Goal: Transaction & Acquisition: Purchase product/service

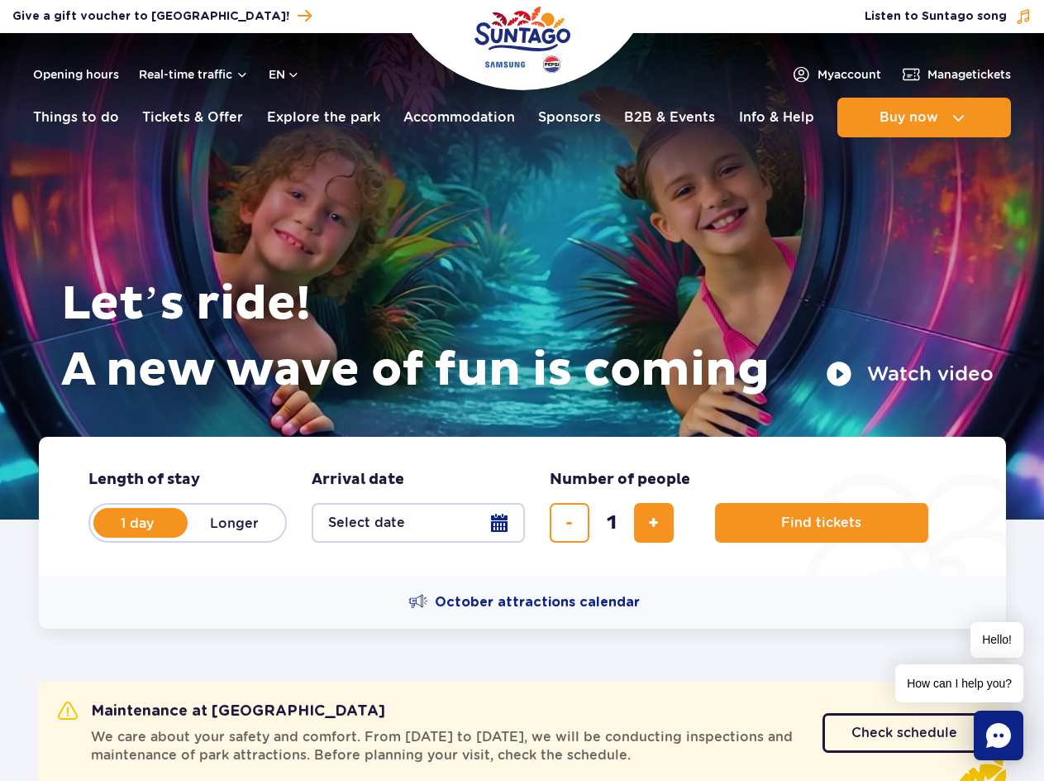
click at [476, 540] on button "Select date" at bounding box center [418, 523] width 213 height 40
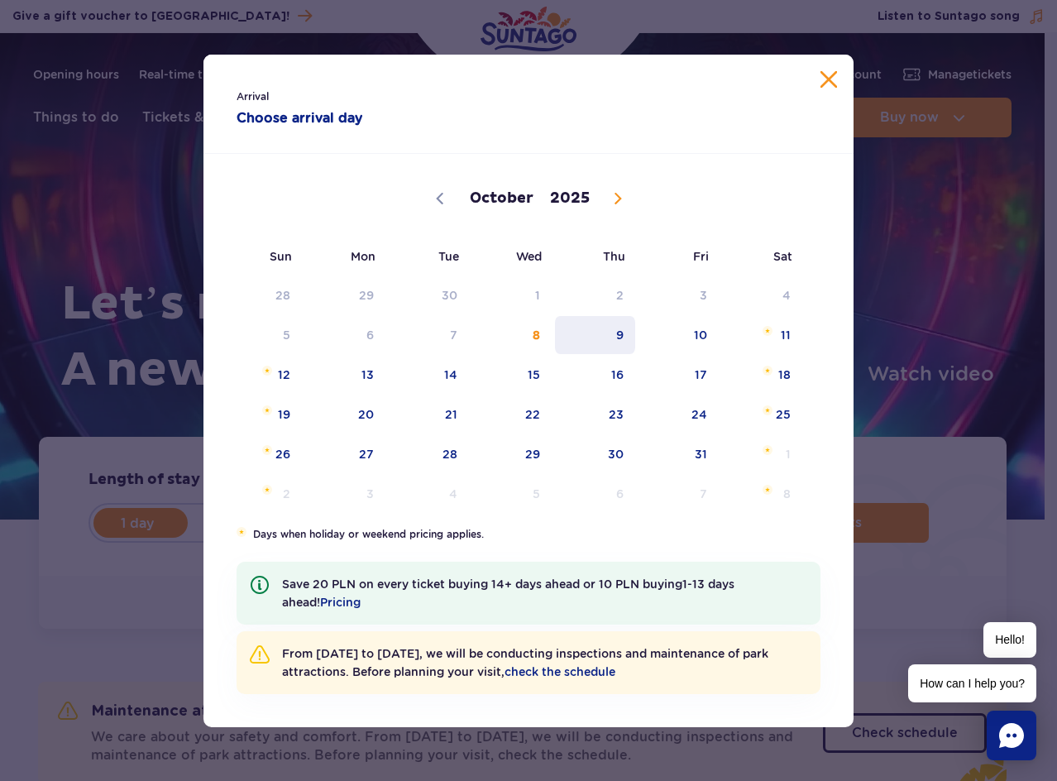
click at [599, 343] on span "9" at bounding box center [595, 335] width 84 height 38
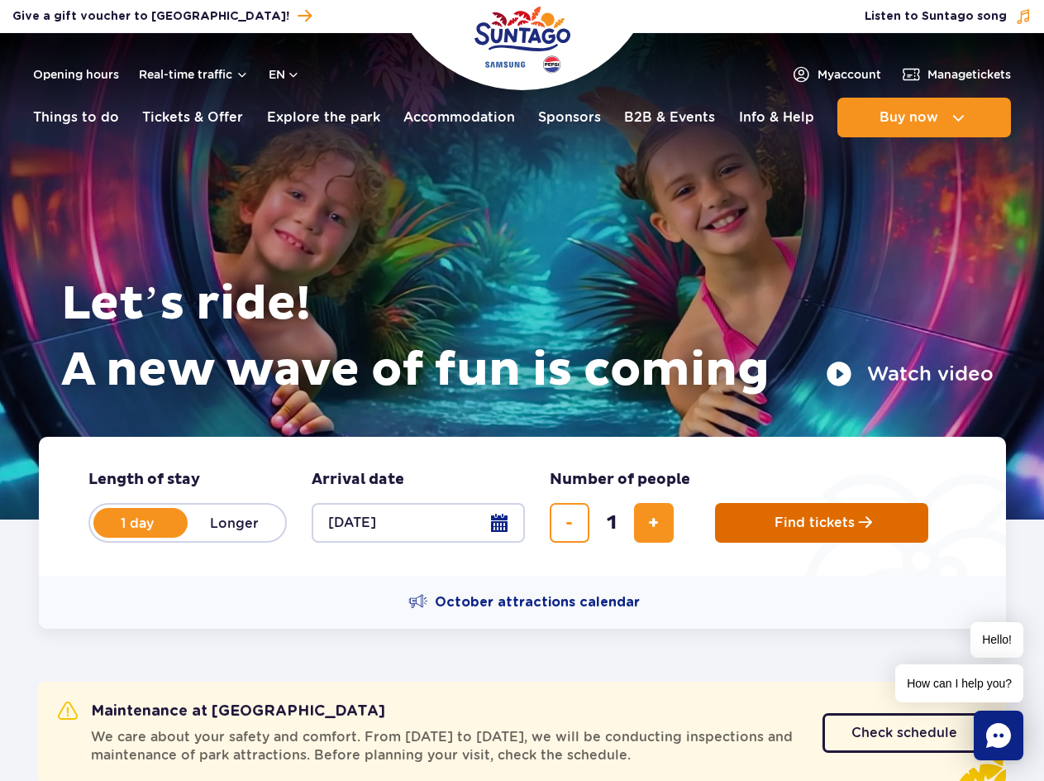
click at [807, 506] on button "Find tickets" at bounding box center [821, 523] width 213 height 40
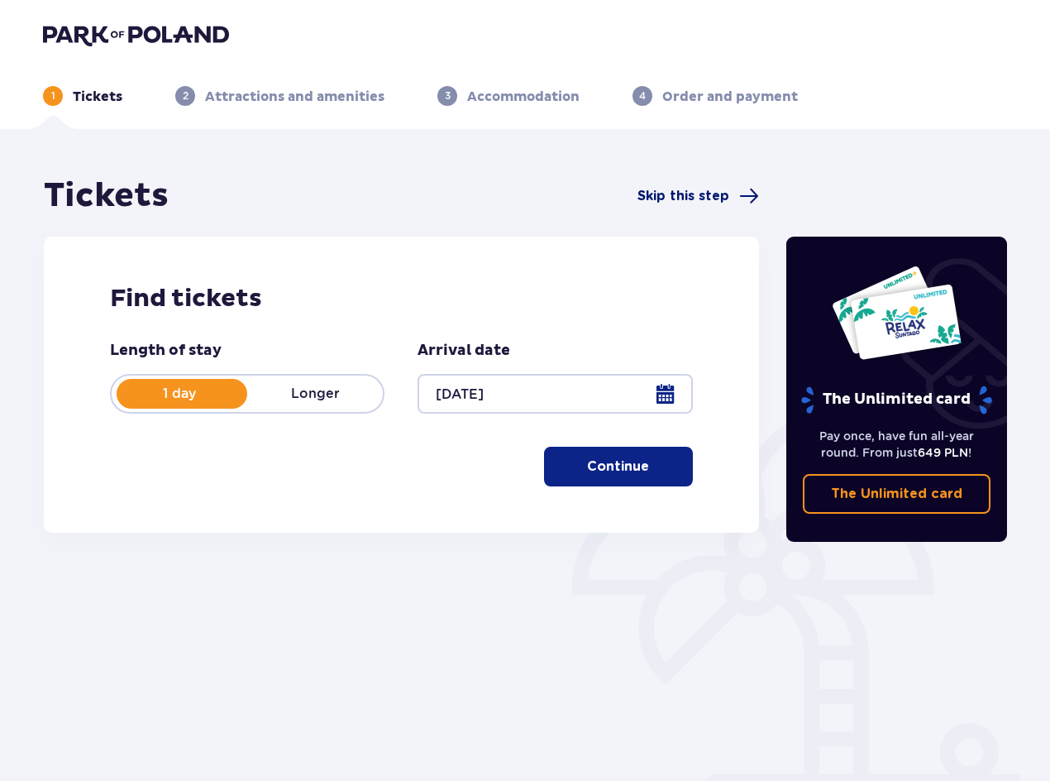
click at [719, 194] on span "Skip this step" at bounding box center [684, 196] width 92 height 18
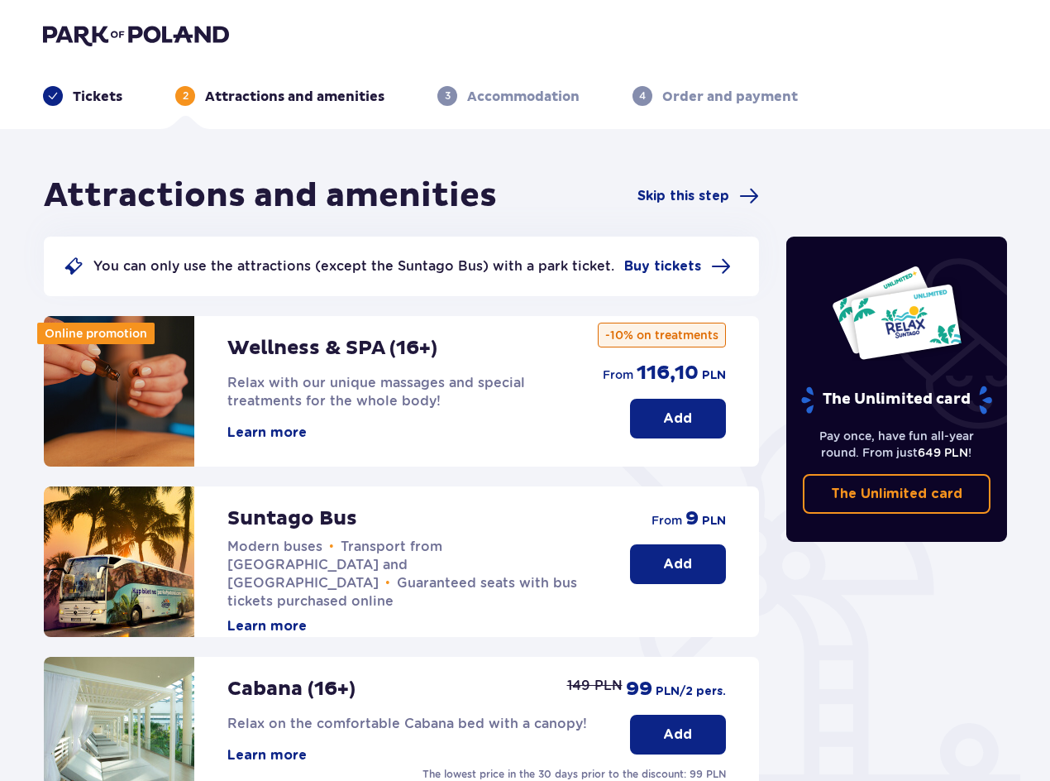
click at [701, 177] on div "Attractions and amenities Skip this step" at bounding box center [401, 195] width 715 height 41
click at [700, 188] on span "Skip this step" at bounding box center [684, 196] width 92 height 18
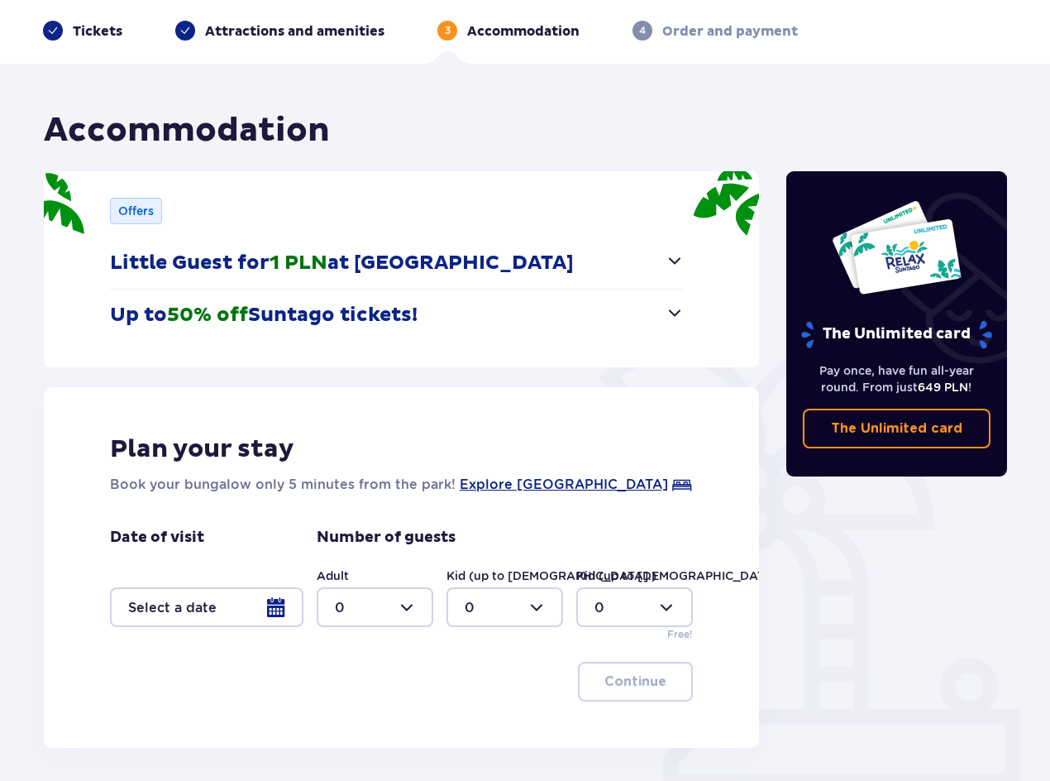
scroll to position [131, 0]
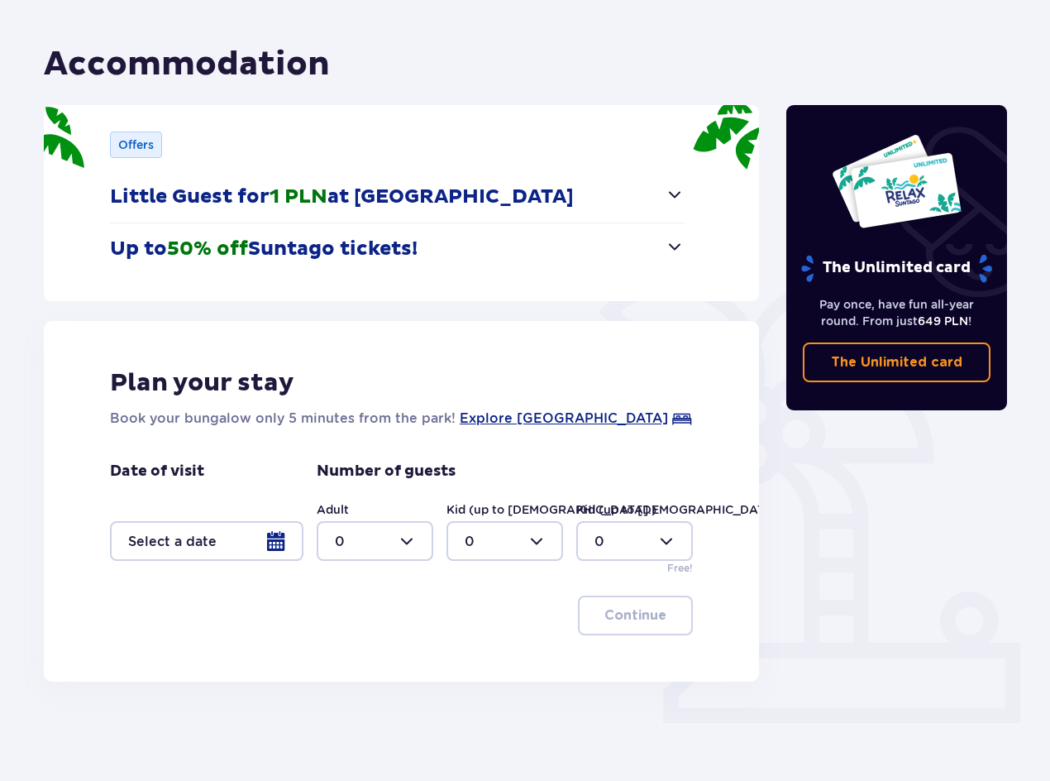
click at [729, 132] on div "Offers Little Guest for 1 PLN at Suntago Village Nearly free accommodation at S…" at bounding box center [401, 203] width 715 height 196
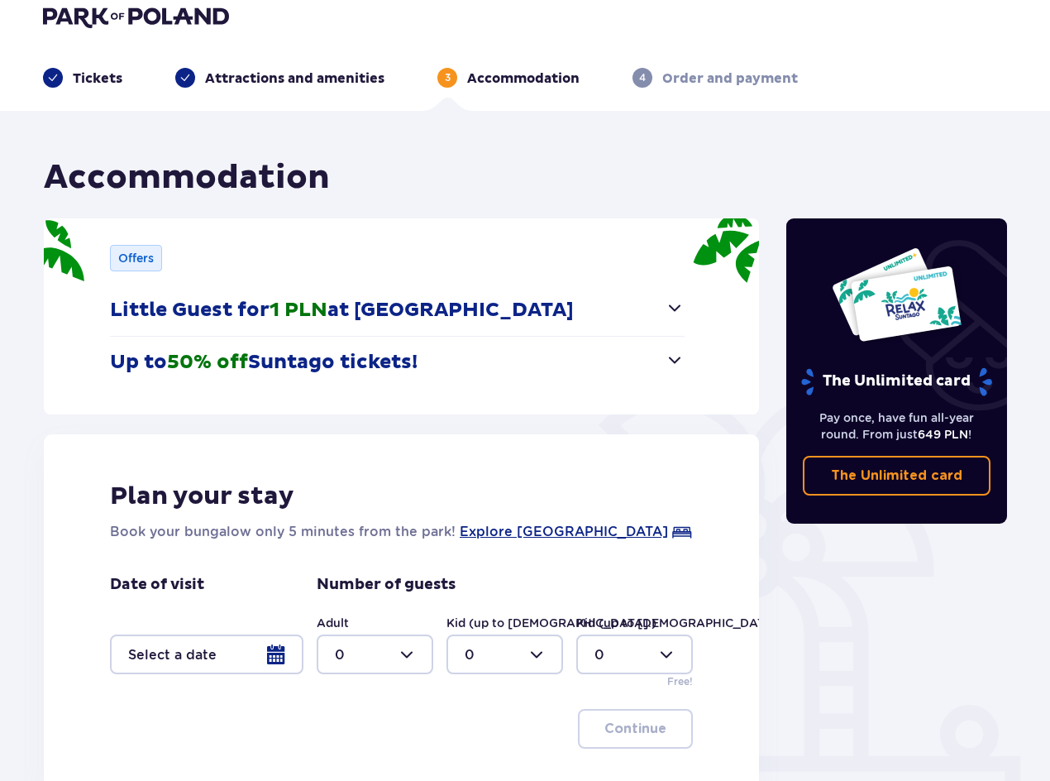
scroll to position [0, 0]
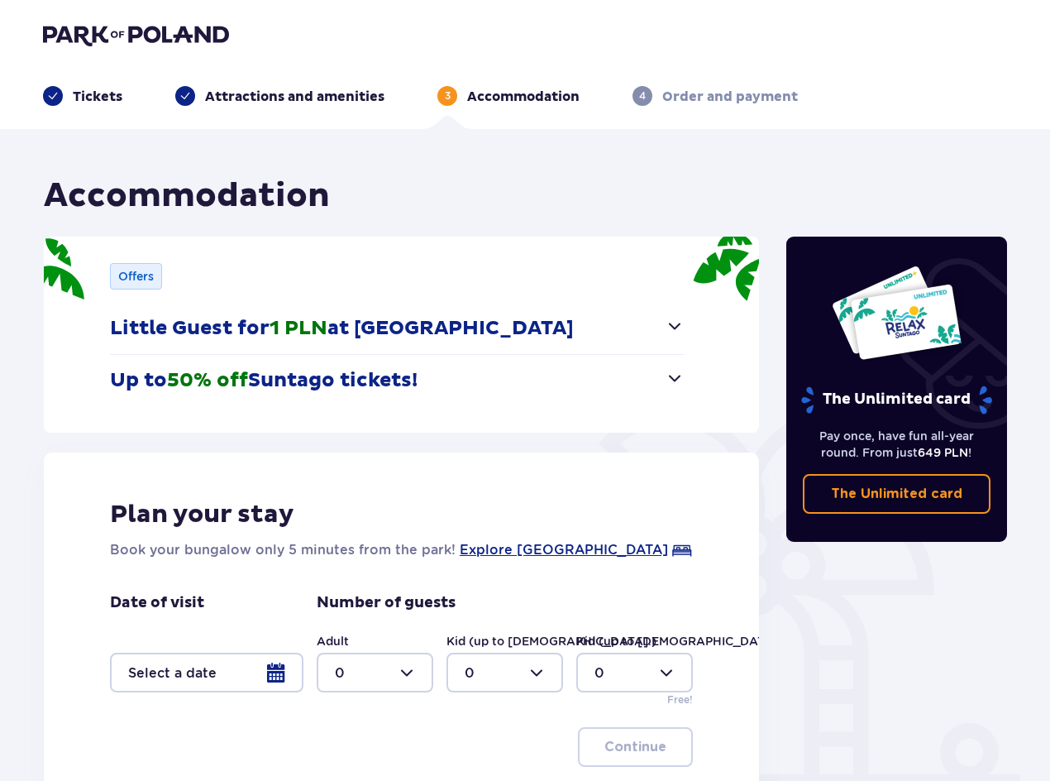
click at [167, 97] on ul "Tickets Attractions and amenities 3 Accommodation 4 Order and payment" at bounding box center [525, 96] width 964 height 20
click at [105, 98] on p "Tickets" at bounding box center [98, 97] width 50 height 18
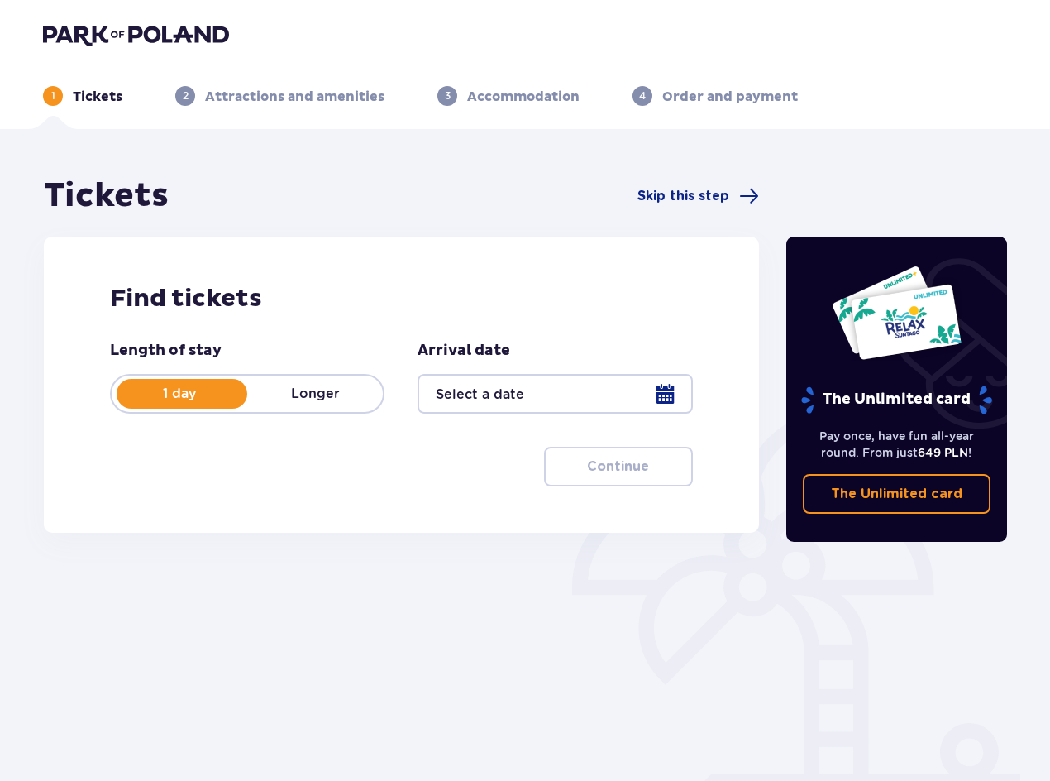
click at [463, 392] on div at bounding box center [555, 394] width 275 height 40
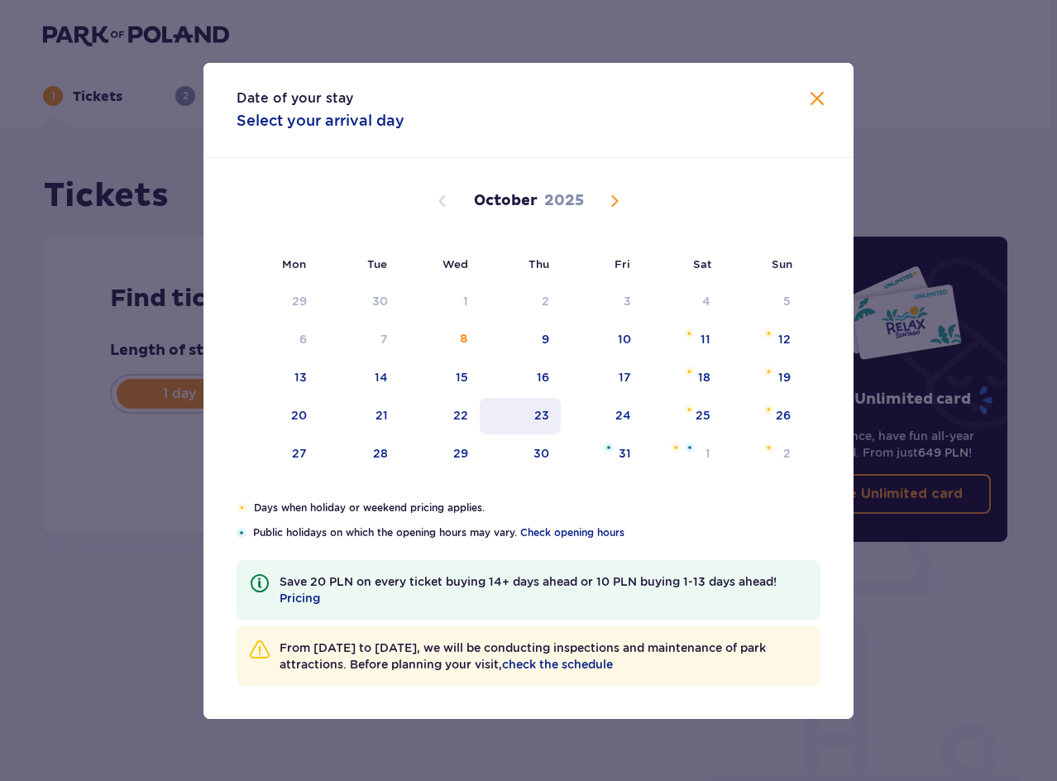
click at [529, 416] on div "23" at bounding box center [521, 416] width 82 height 36
type input "23.10.25"
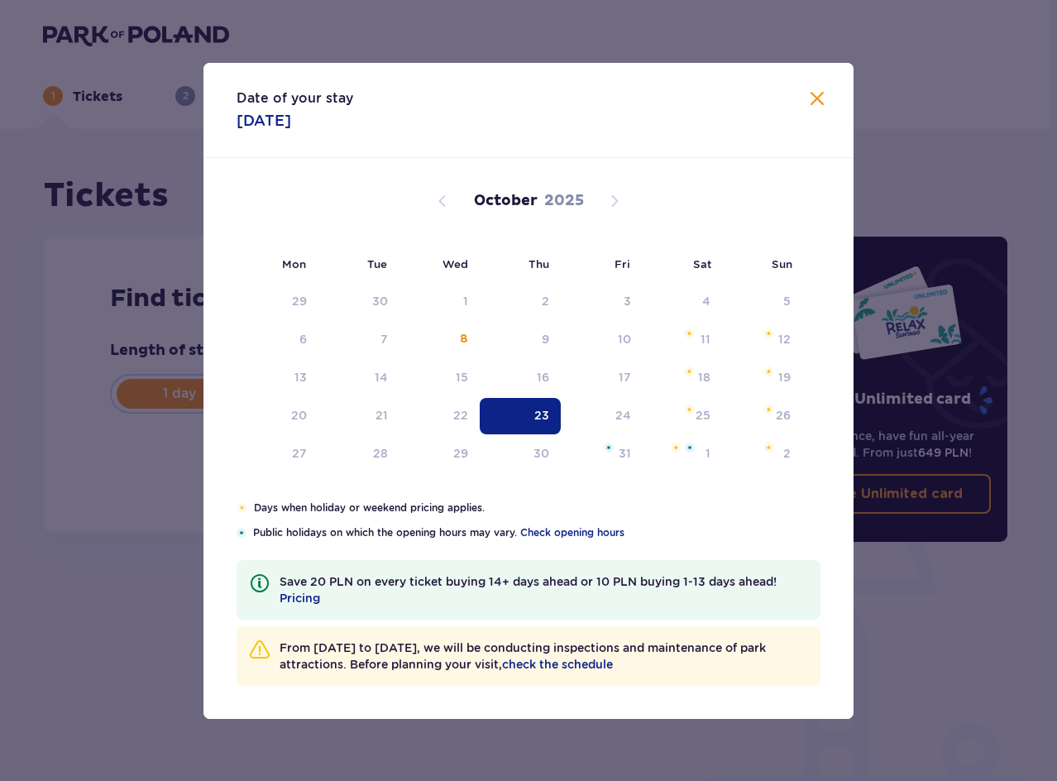
click at [62, 470] on div "Find tickets Length of stay 1 day Longer Arrival date 23.10.25 Continue Proceed…" at bounding box center [401, 384] width 715 height 296
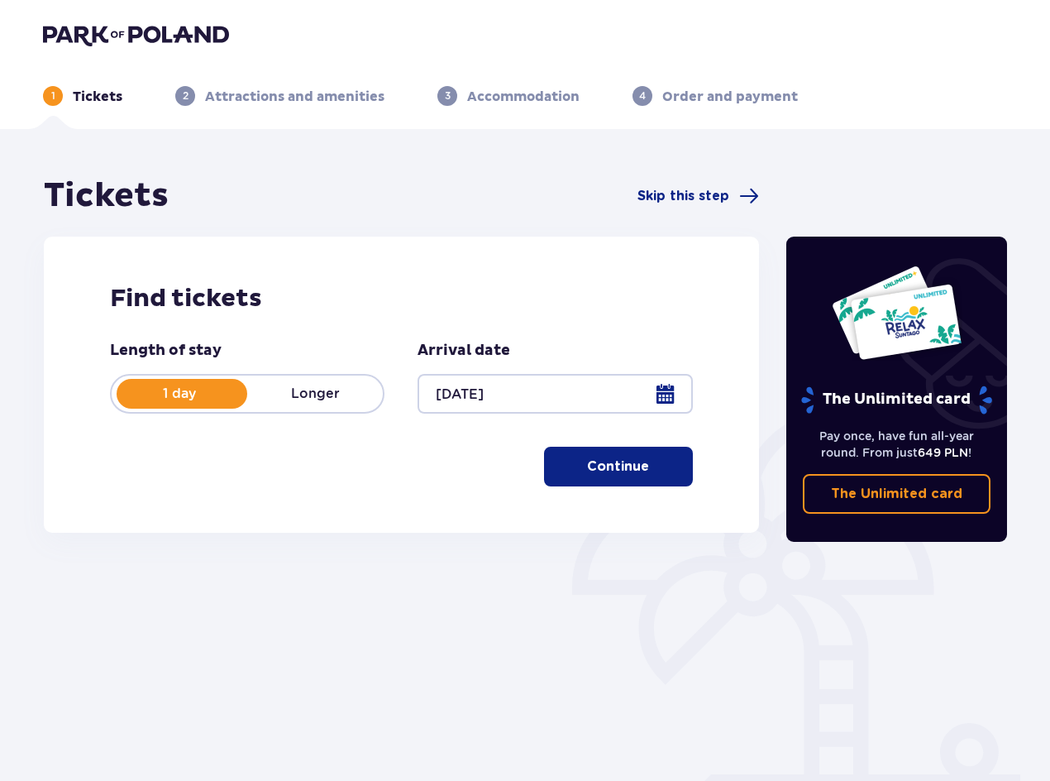
click at [539, 461] on div "Length of stay 1 day Longer Arrival date 23.10.25 Continue Proceed to ticket co…" at bounding box center [401, 414] width 583 height 146
click at [571, 468] on button "Continue" at bounding box center [618, 467] width 149 height 40
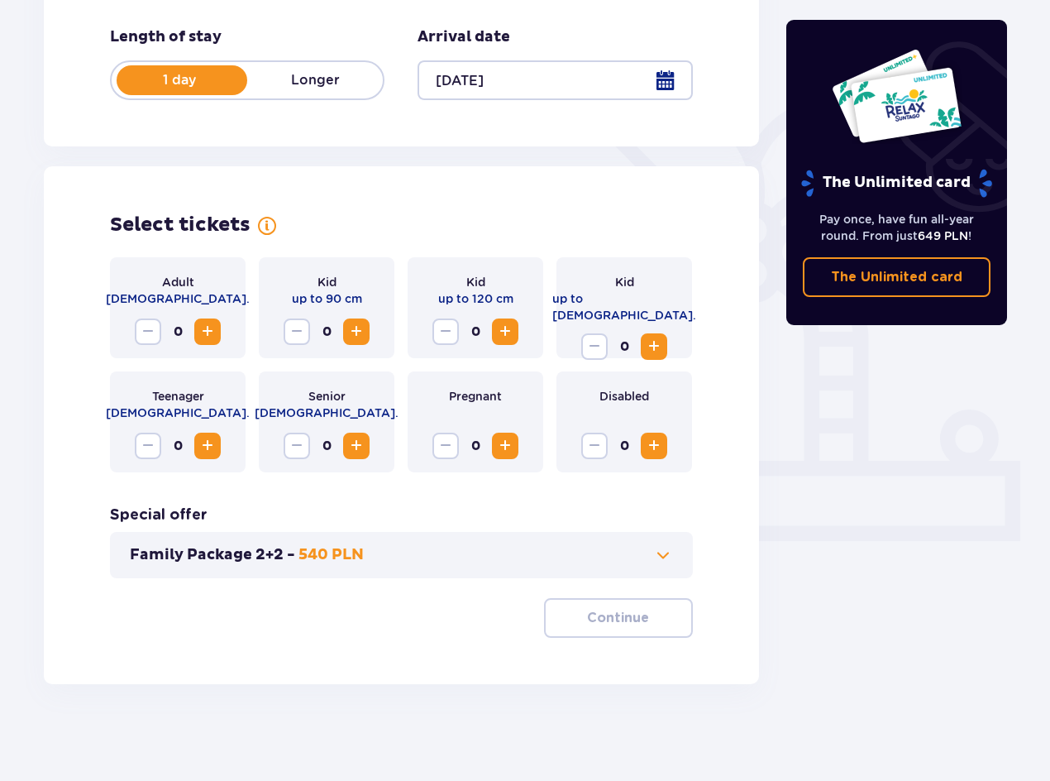
scroll to position [316, 0]
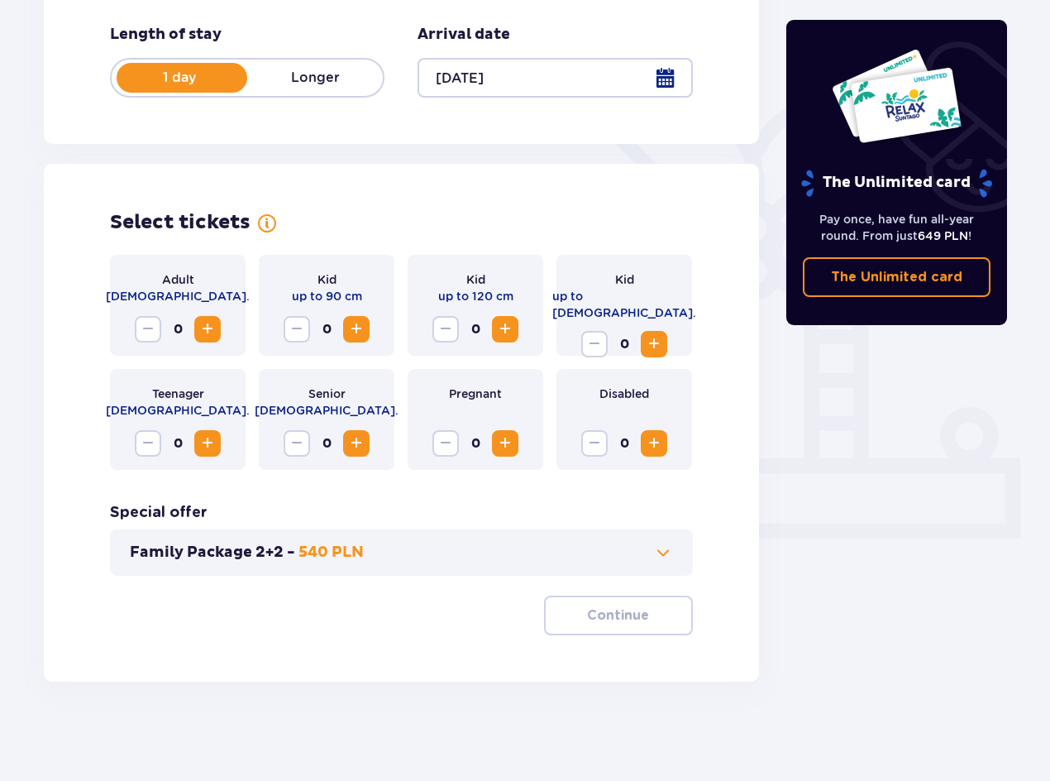
click at [213, 327] on span "Increase" at bounding box center [208, 329] width 20 height 20
click at [637, 623] on button "Continue" at bounding box center [618, 615] width 149 height 40
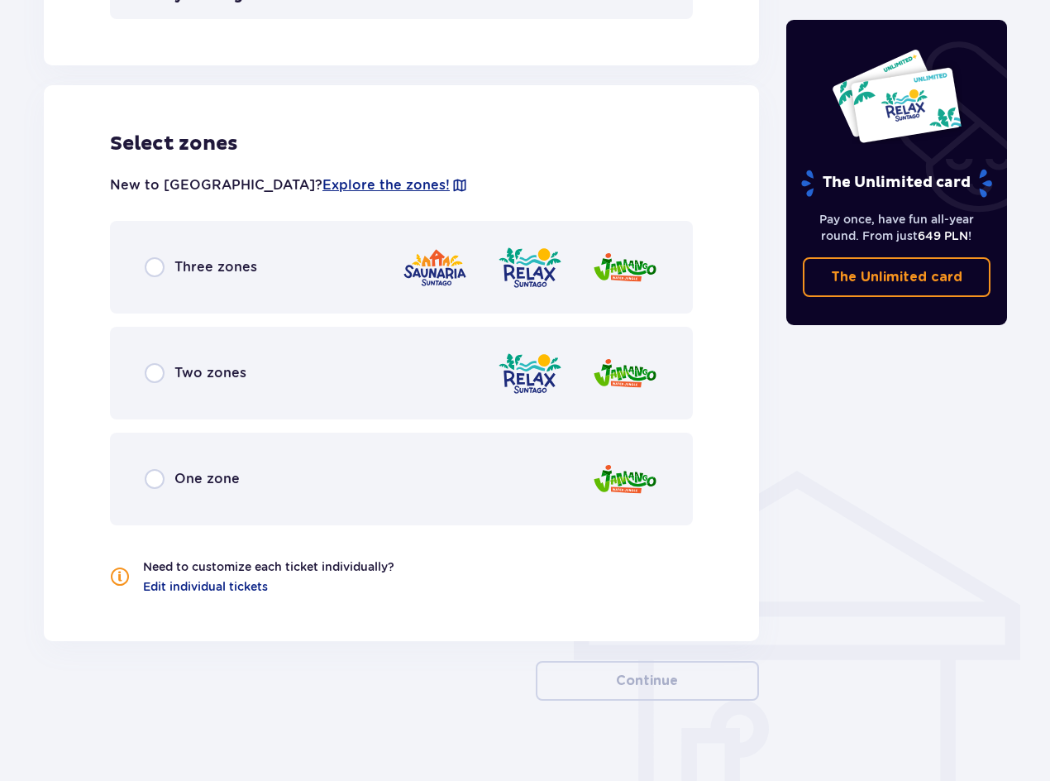
scroll to position [891, 0]
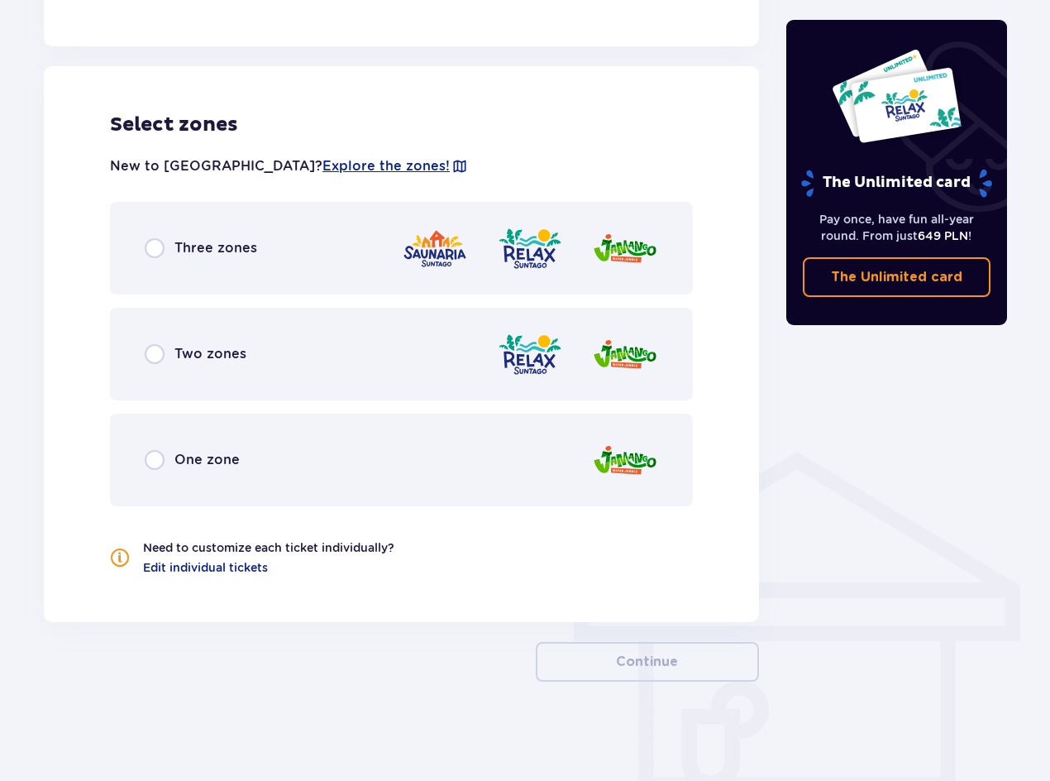
click at [283, 272] on div "Three zones" at bounding box center [401, 248] width 583 height 93
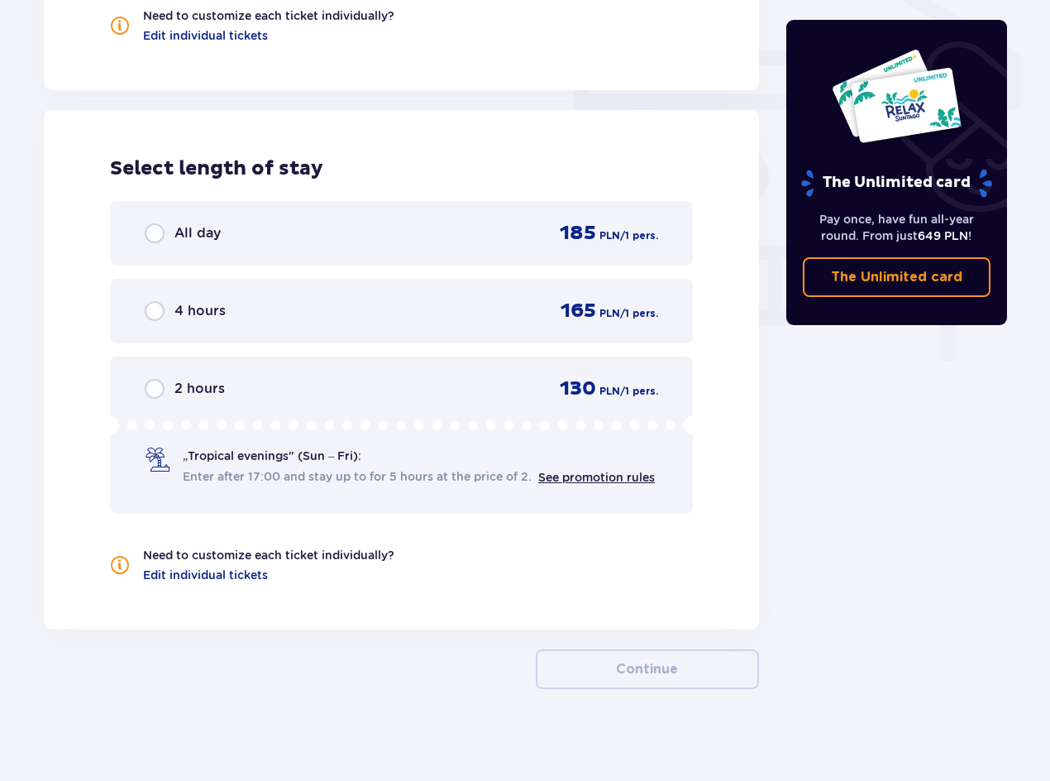
scroll to position [1430, 0]
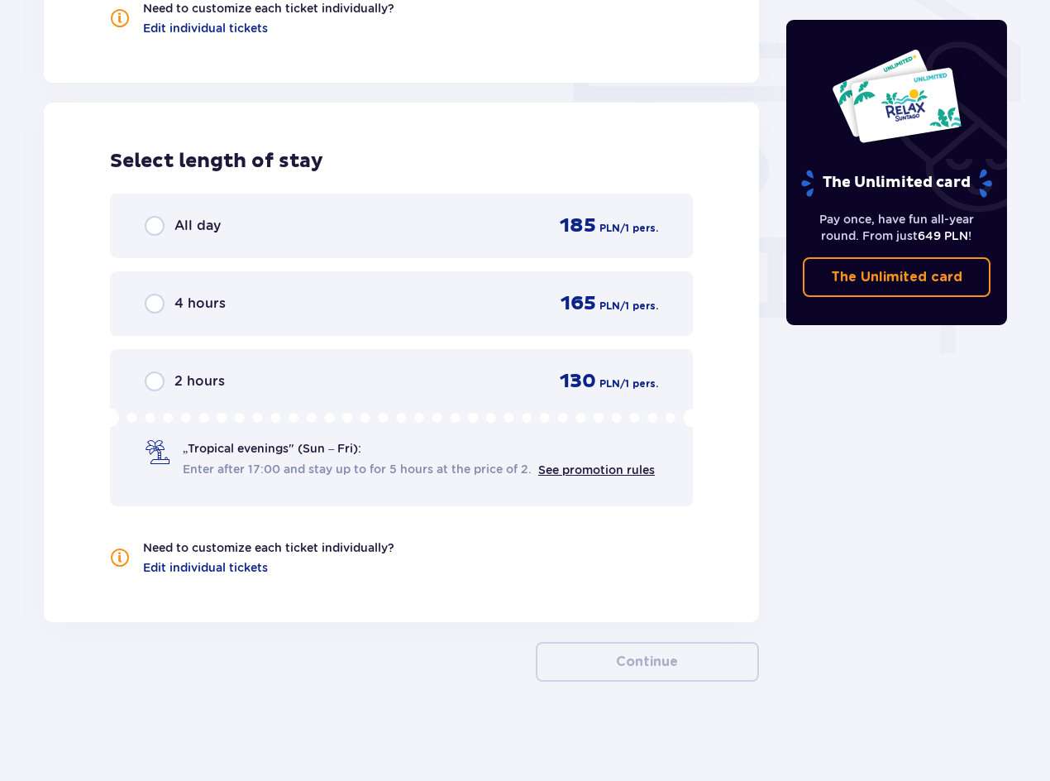
click at [527, 222] on div "All day 185 PLN / 1 pers." at bounding box center [401, 225] width 513 height 25
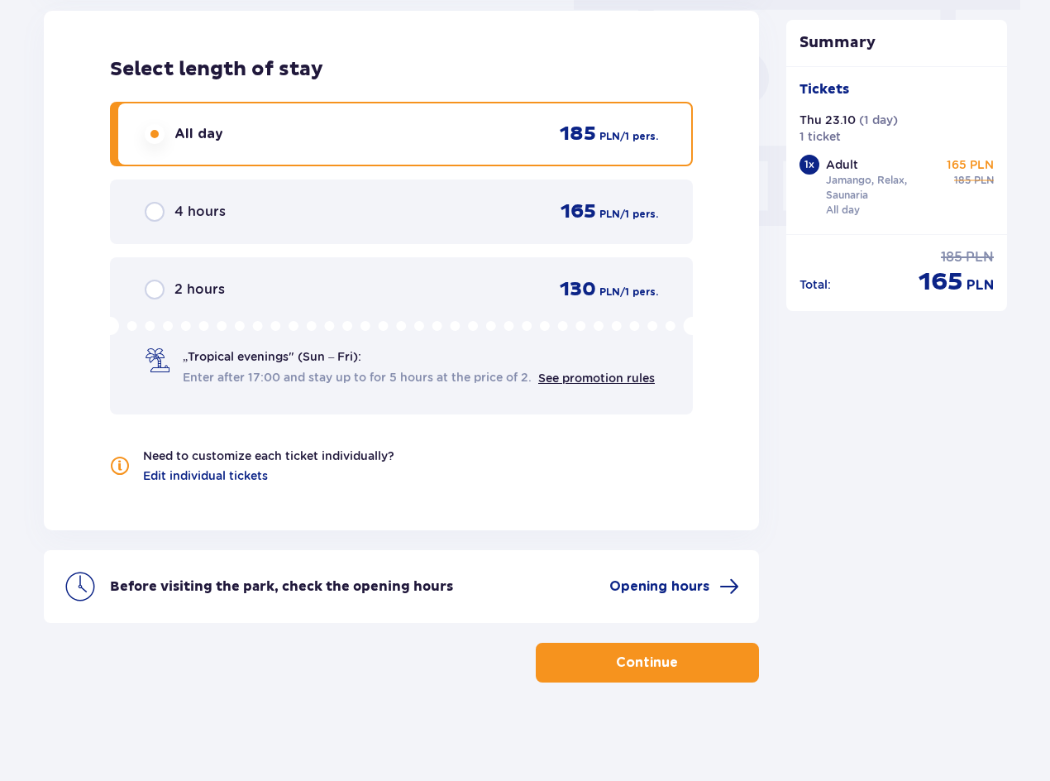
scroll to position [1523, 0]
click at [667, 666] on button "Continue" at bounding box center [647, 662] width 223 height 40
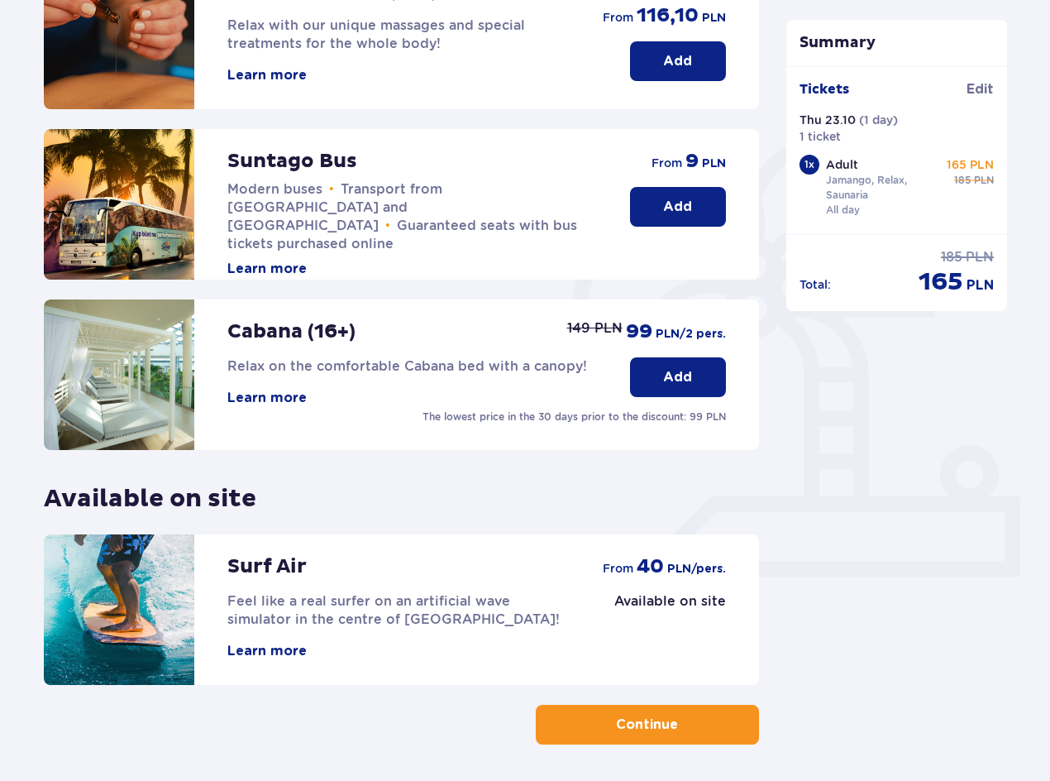
scroll to position [93, 0]
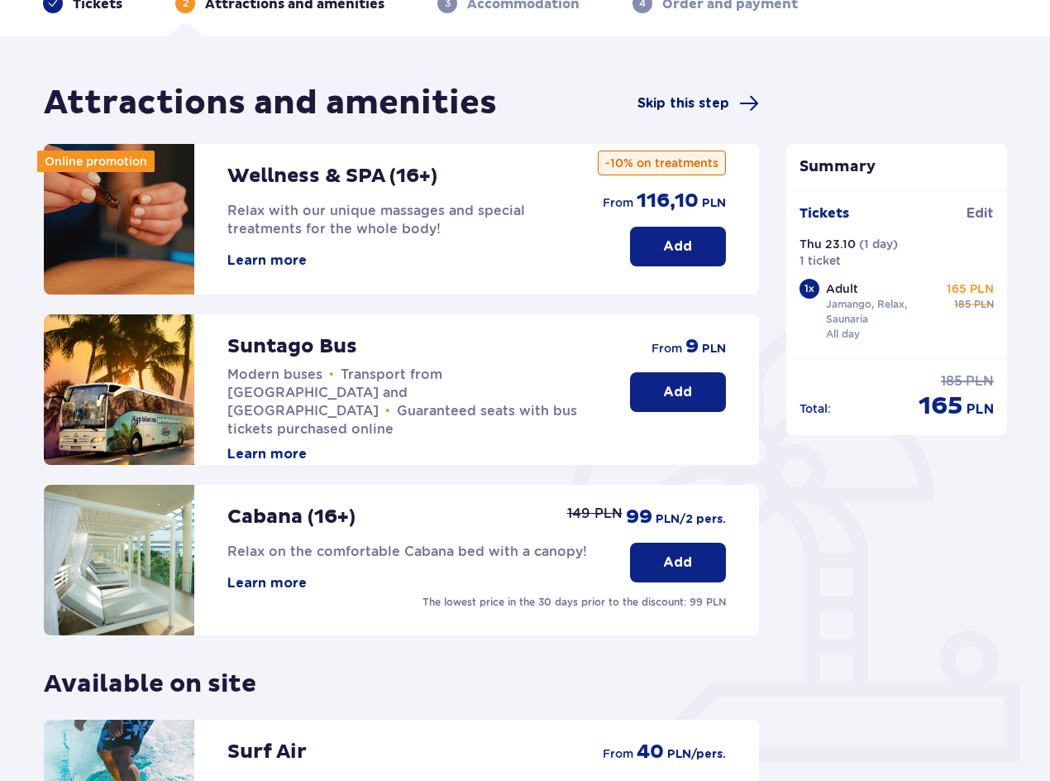
click at [711, 100] on span "Skip this step" at bounding box center [684, 103] width 92 height 18
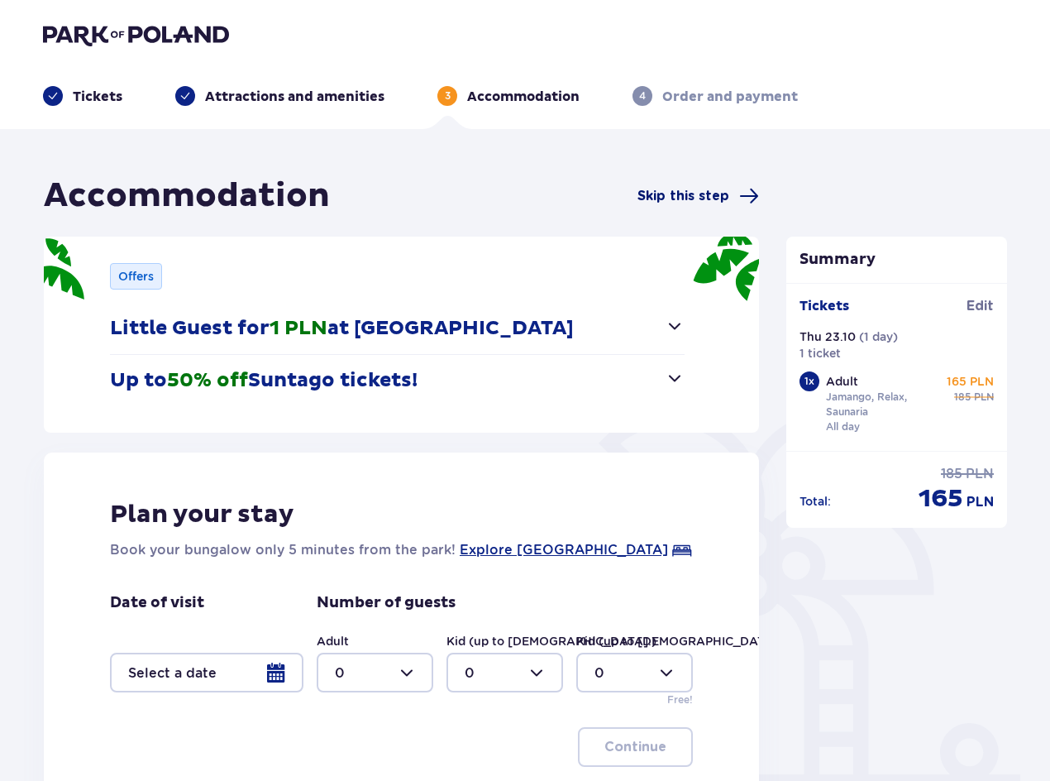
click at [673, 194] on span "Skip this step" at bounding box center [684, 196] width 92 height 18
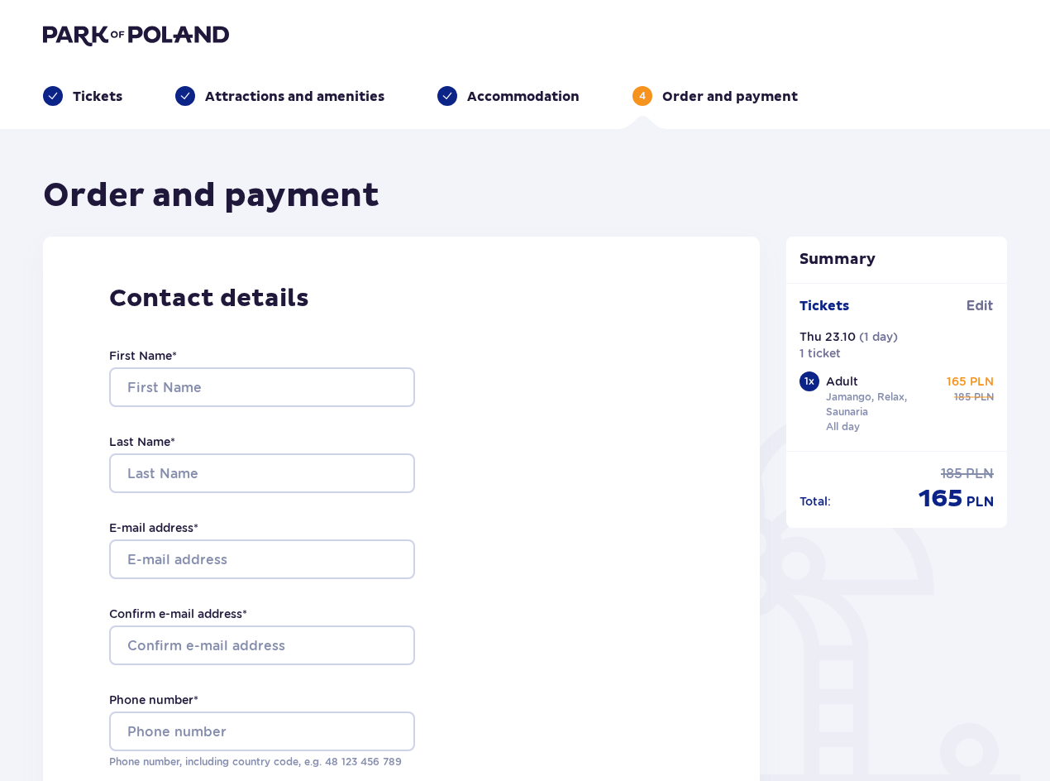
click at [78, 102] on p "Tickets" at bounding box center [98, 97] width 50 height 18
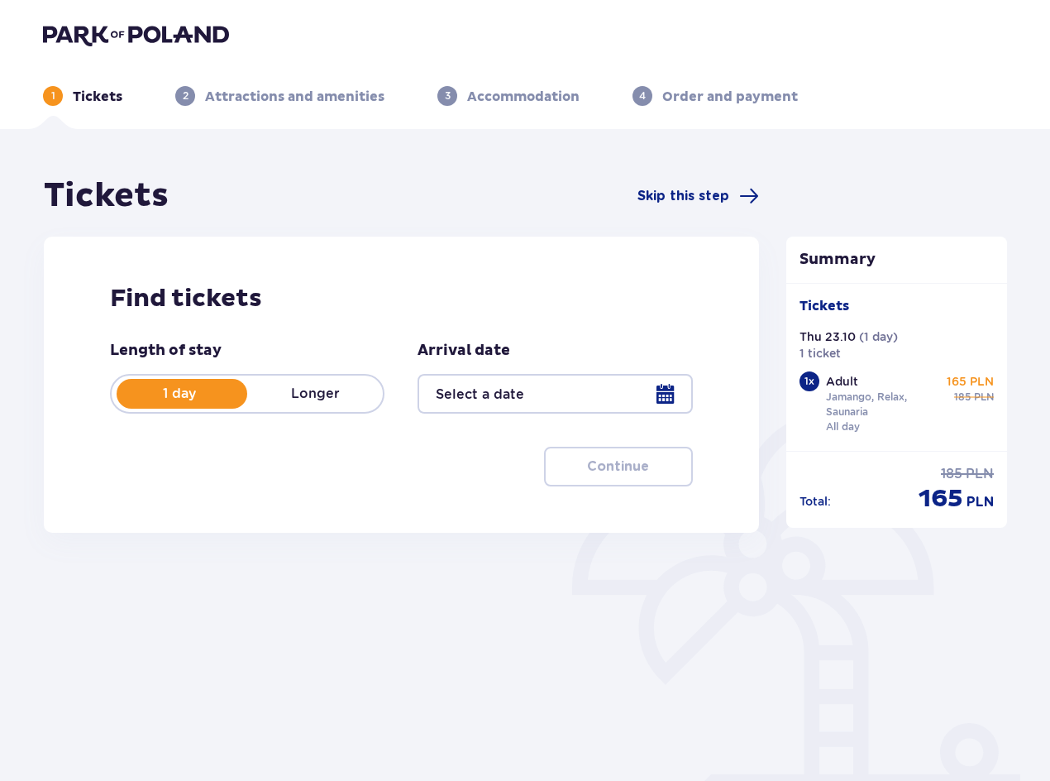
type input "23.10.25"
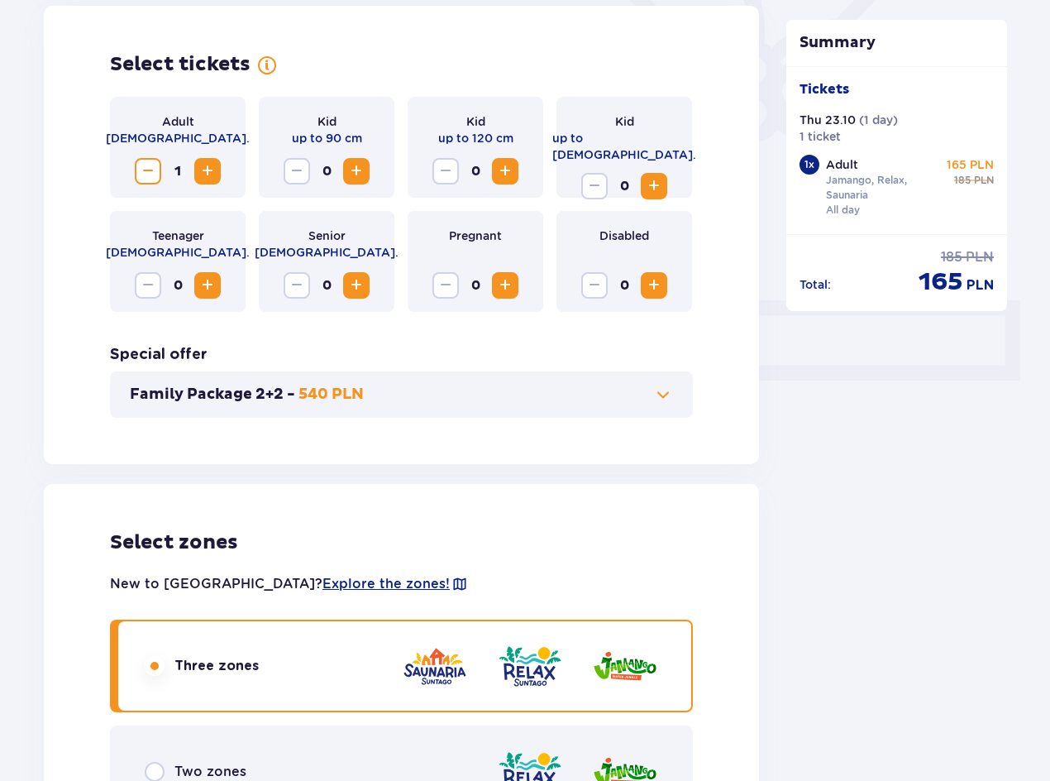
scroll to position [496, 0]
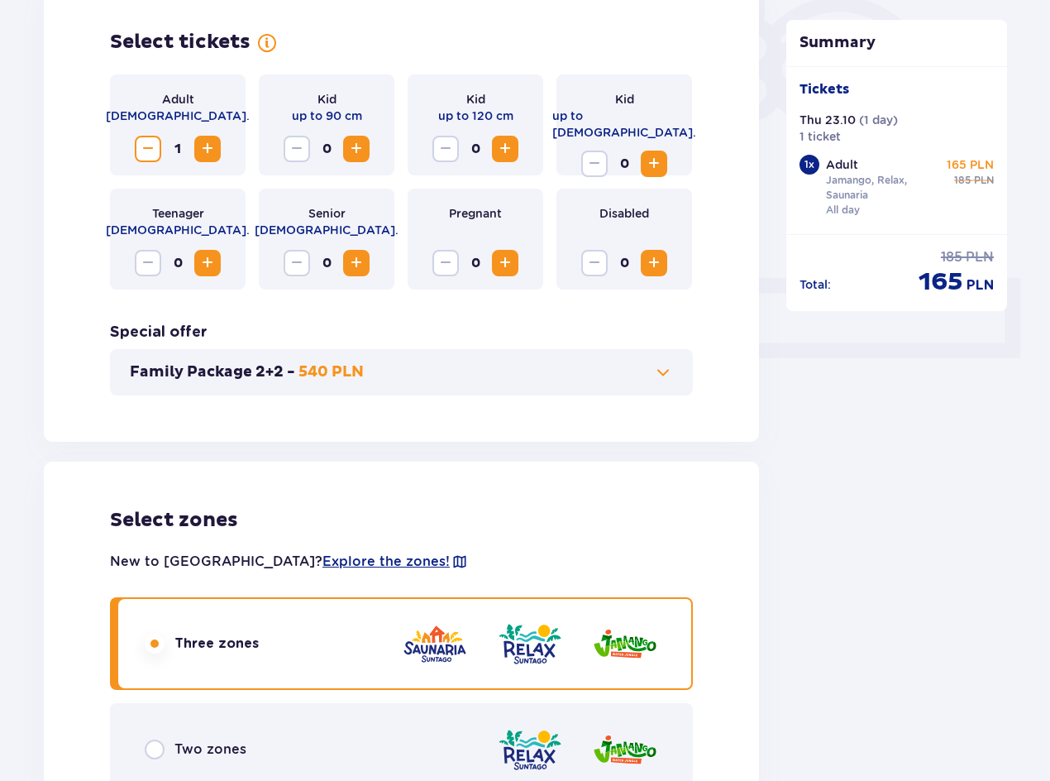
click at [601, 375] on div "Family Package 2+2 - 540 PLN" at bounding box center [401, 372] width 583 height 46
click at [621, 345] on div "Special offer Family Package 2+2 - 540 PLN" at bounding box center [401, 358] width 583 height 73
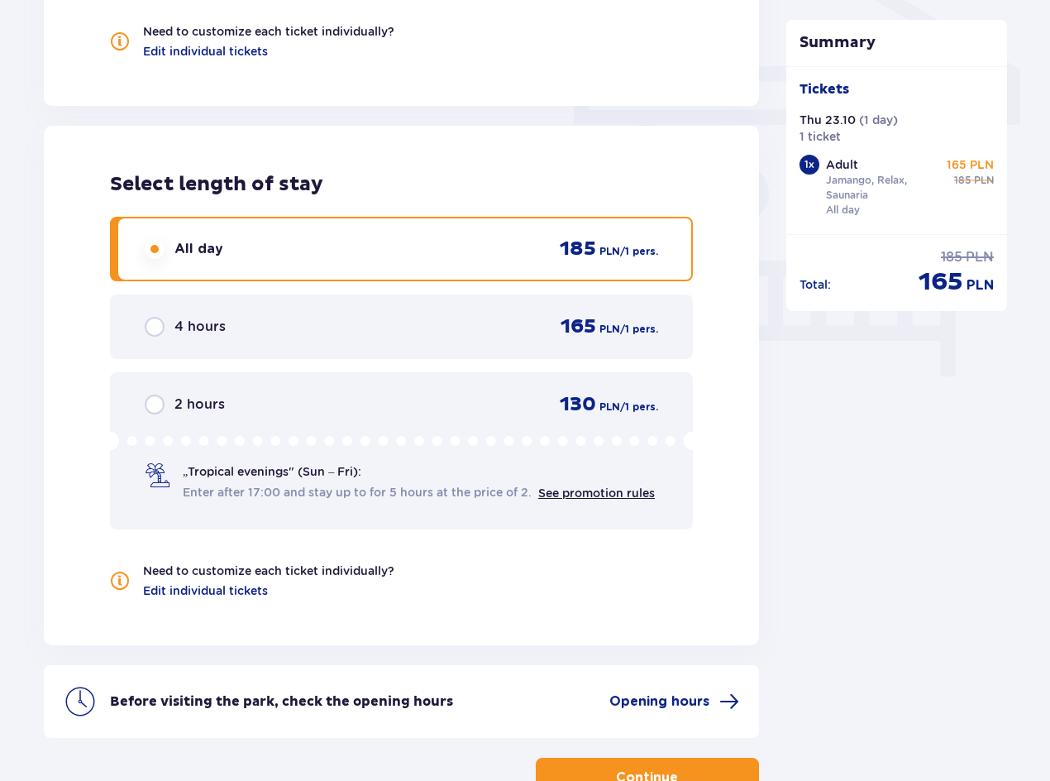
scroll to position [1523, 0]
